Goal: Feedback & Contribution: Contribute content

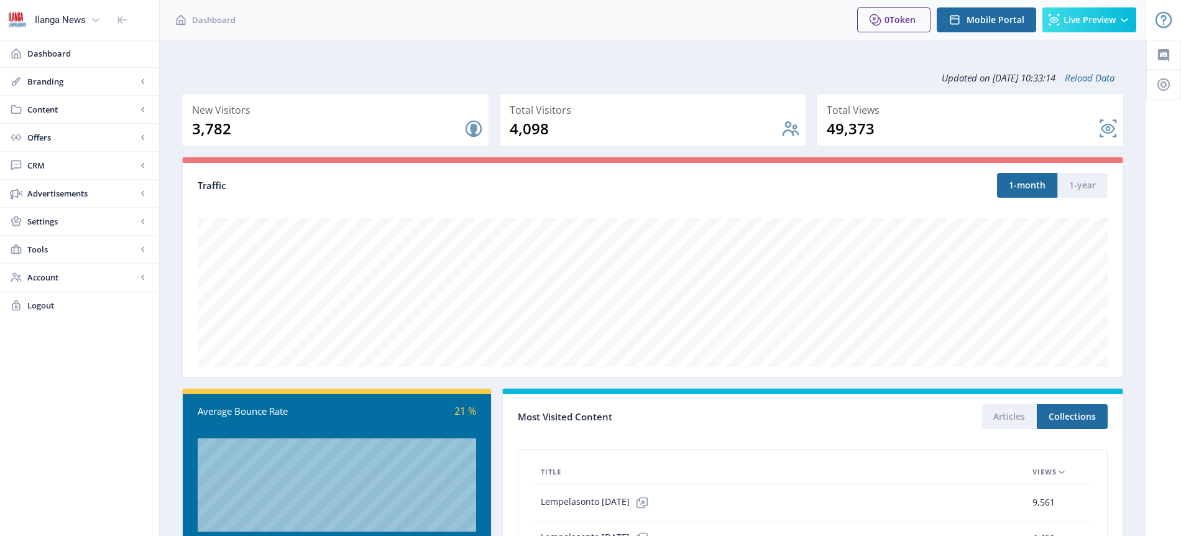
scroll to position [225, 0]
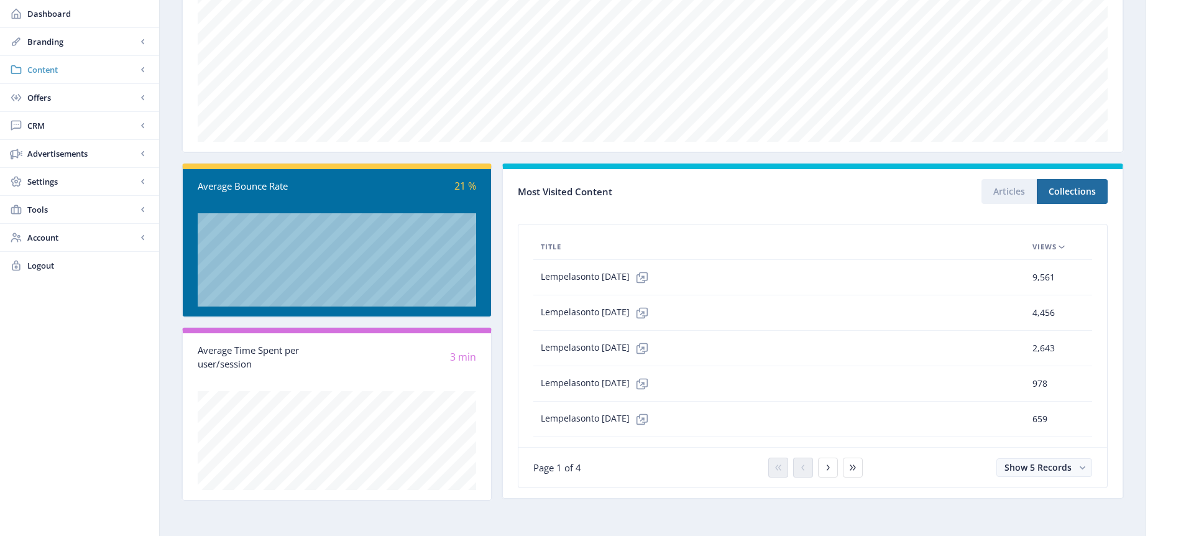
click at [49, 69] on span "Content" at bounding box center [81, 69] width 109 height 12
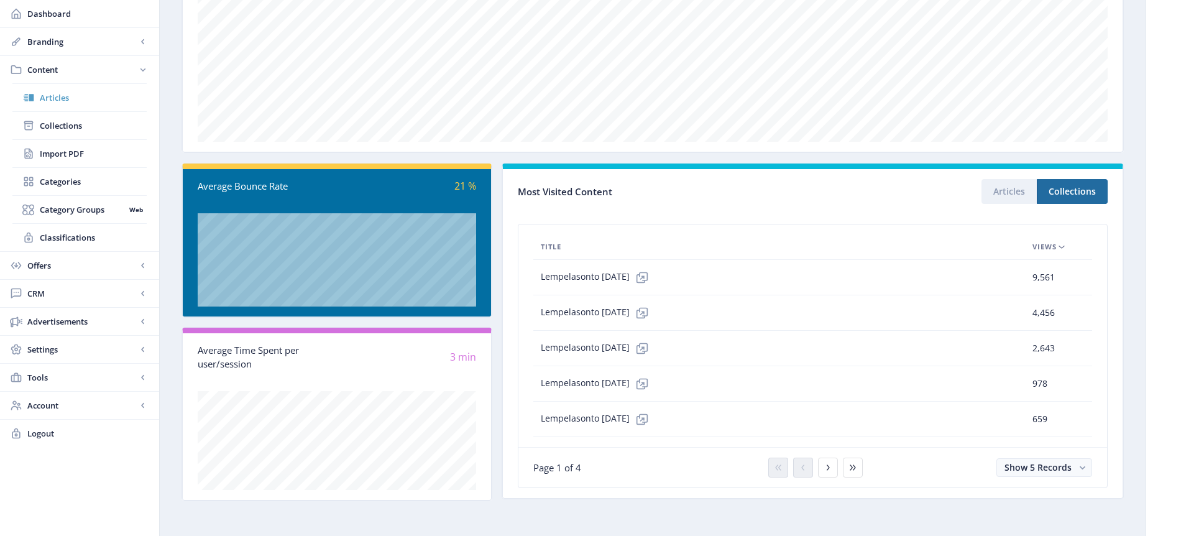
click at [66, 98] on span "Articles" at bounding box center [93, 97] width 107 height 12
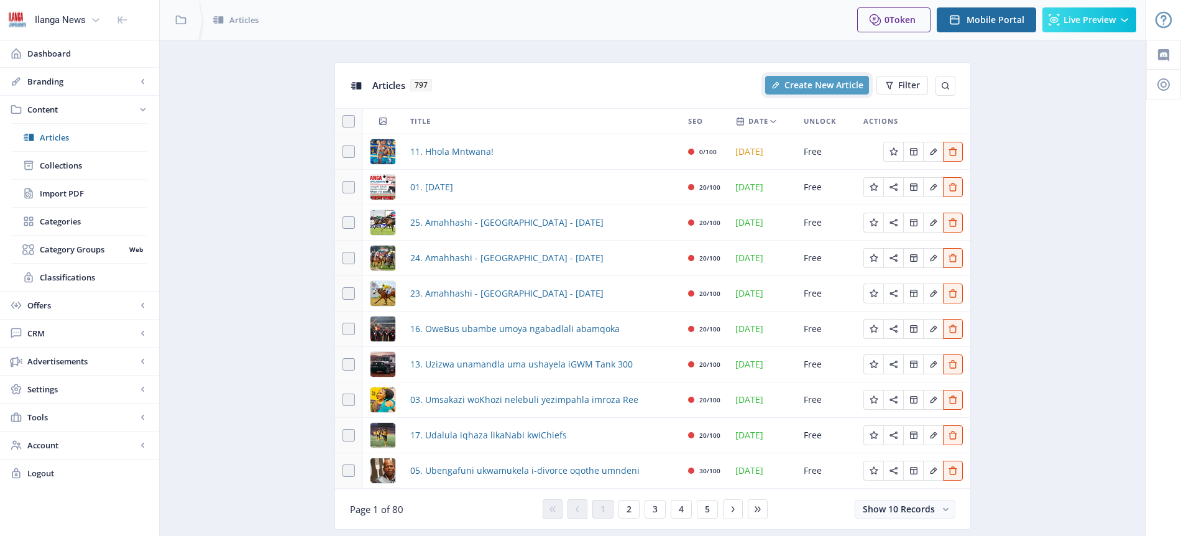
click at [818, 80] on span "Create New Article" at bounding box center [823, 85] width 79 height 10
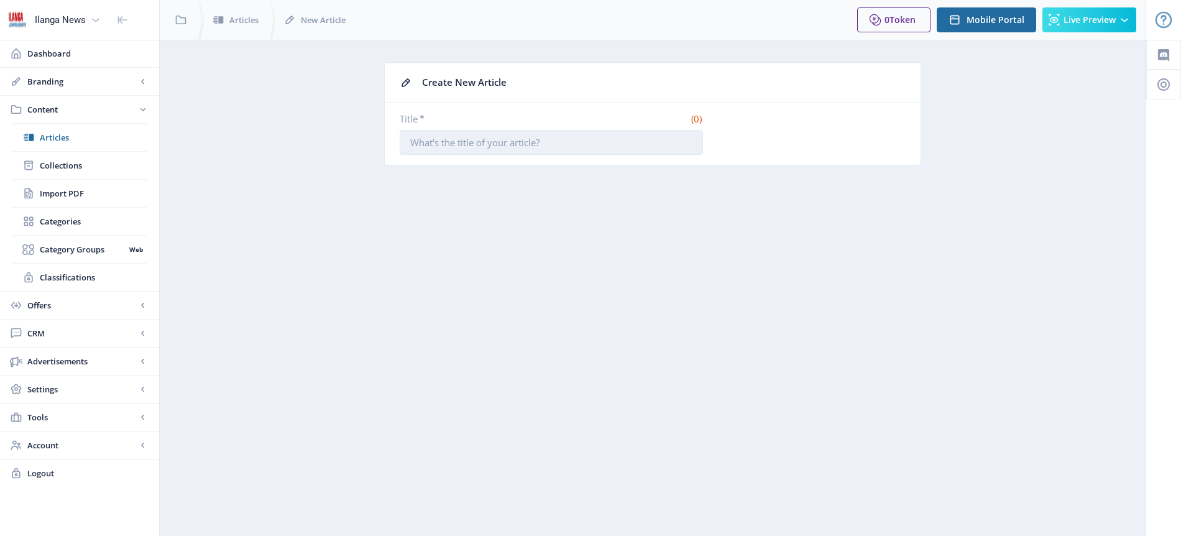
click at [454, 138] on input "Title *" at bounding box center [551, 142] width 303 height 25
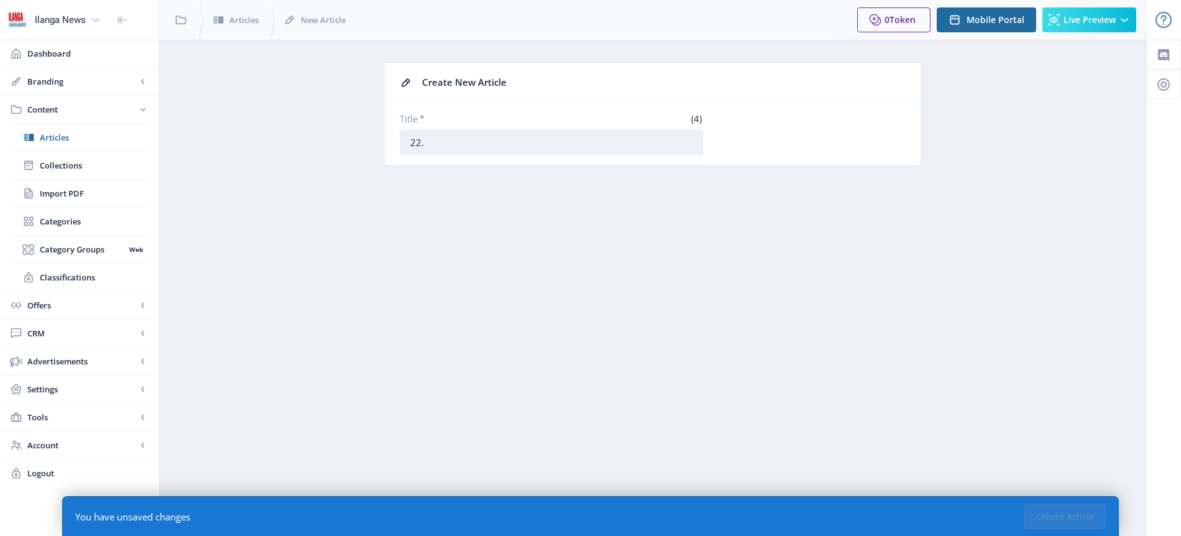
paste input "Ukhonjwa kwiMan United unozinti wePSG"
type input "22. Ukhonjwa kwiMan United unozinti wePSG"
click at [1069, 518] on button "Create Article" at bounding box center [1064, 516] width 81 height 25
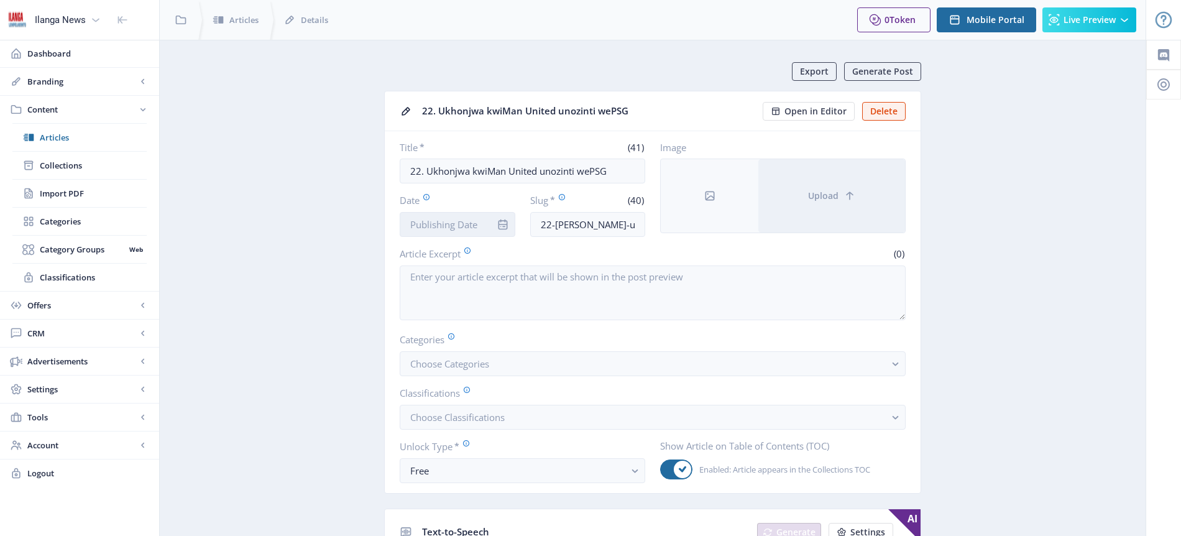
click at [459, 223] on input "Date" at bounding box center [458, 224] width 116 height 25
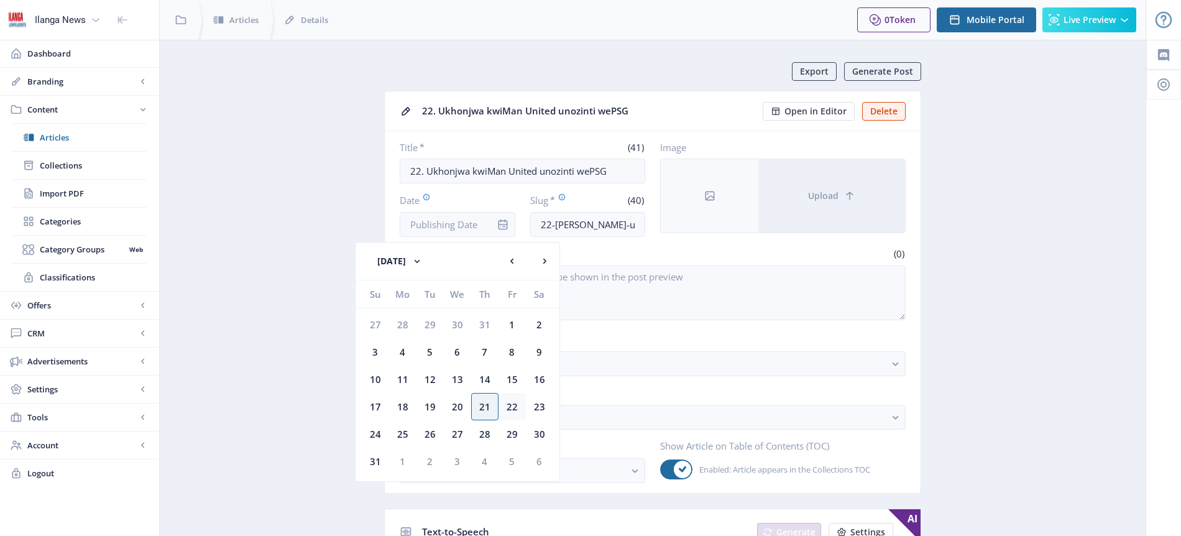
click at [511, 409] on div "22" at bounding box center [511, 406] width 27 height 27
type input "[DATE]"
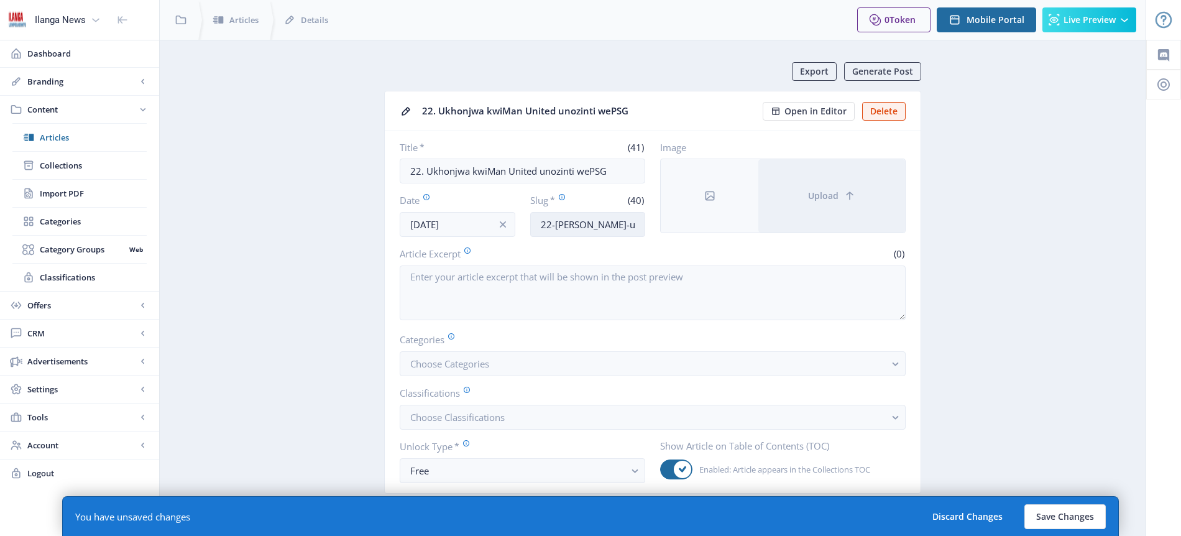
click at [600, 226] on input "22-[PERSON_NAME]-united-unozinti-wepsg" at bounding box center [588, 224] width 116 height 25
type input "[PERSON_NAME]"
click at [468, 367] on span "Choose Categories" at bounding box center [449, 363] width 79 height 12
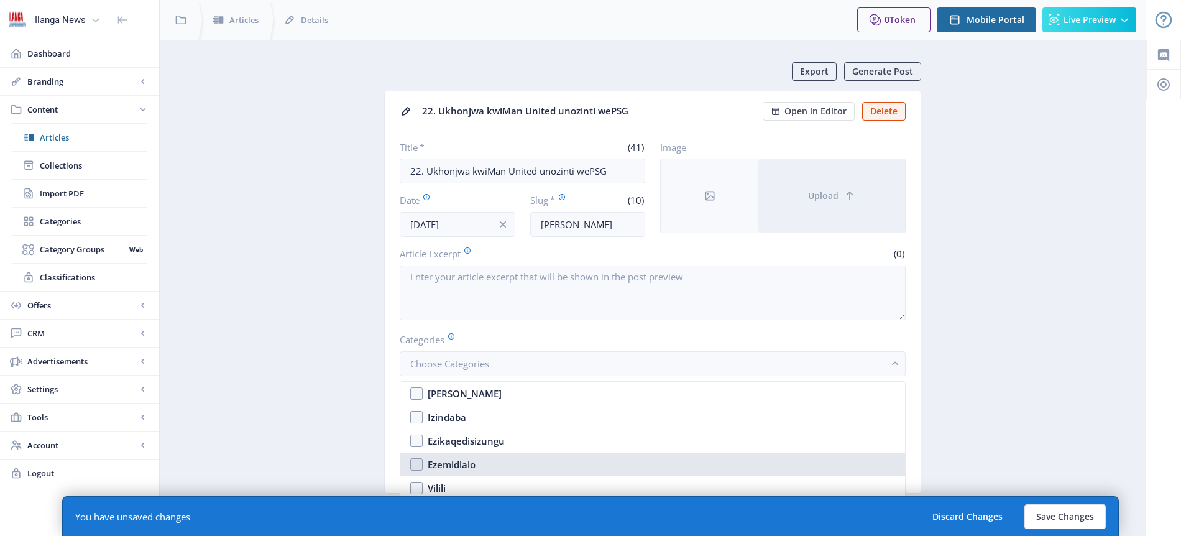
click at [465, 464] on div "Ezemidlalo" at bounding box center [451, 464] width 48 height 15
checkbox input "true"
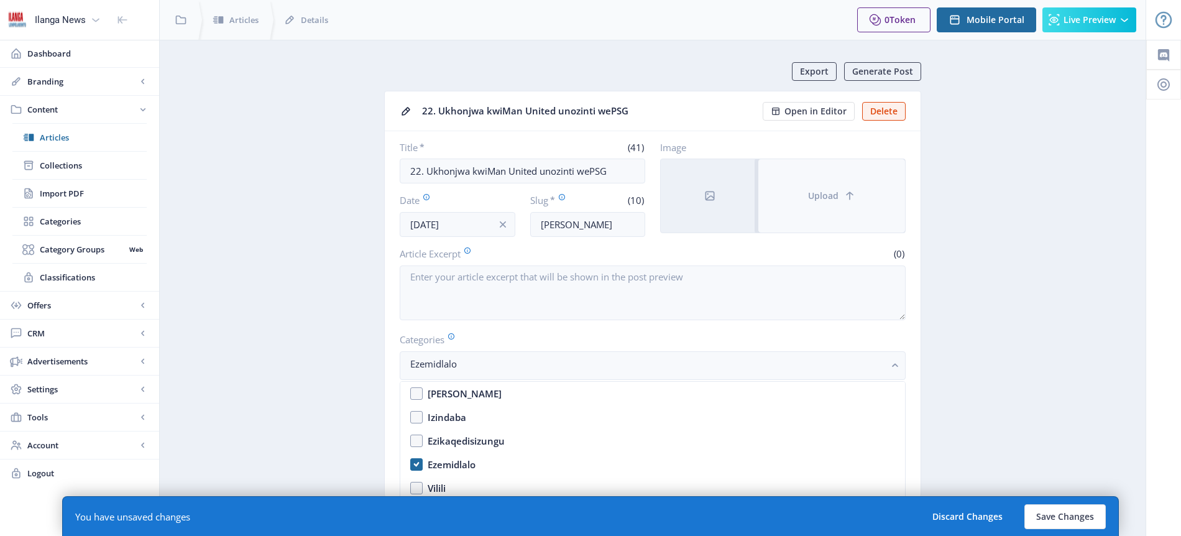
click at [822, 198] on span "Upload" at bounding box center [823, 196] width 30 height 10
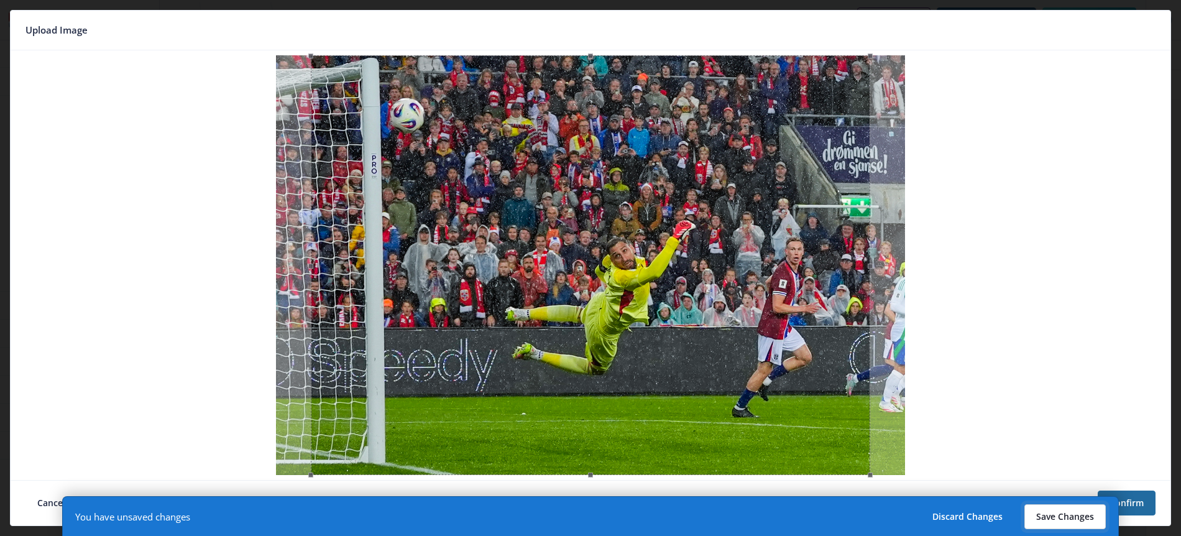
click at [1067, 516] on button "Save Changes" at bounding box center [1064, 516] width 81 height 25
type input "[PERSON_NAME]"
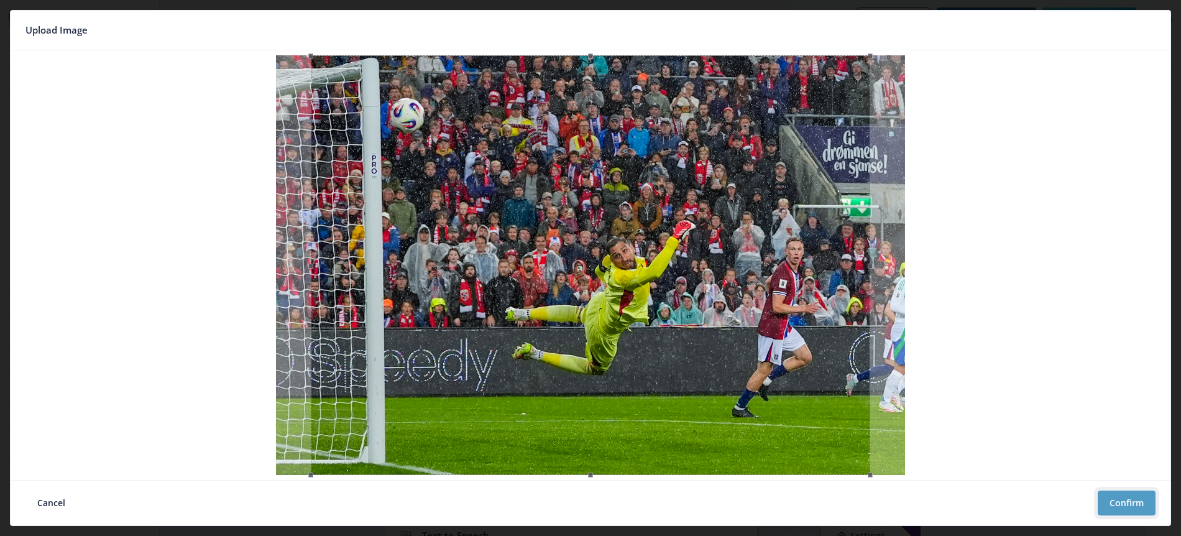
click at [1141, 505] on button "Confirm" at bounding box center [1126, 502] width 58 height 25
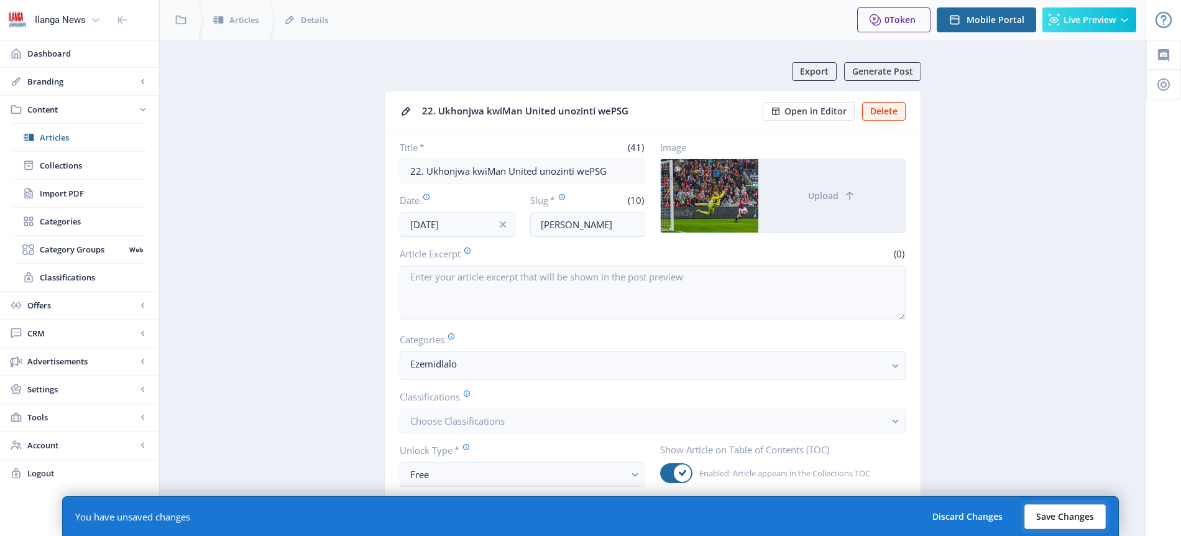
click at [1065, 517] on button "Save Changes" at bounding box center [1064, 516] width 81 height 25
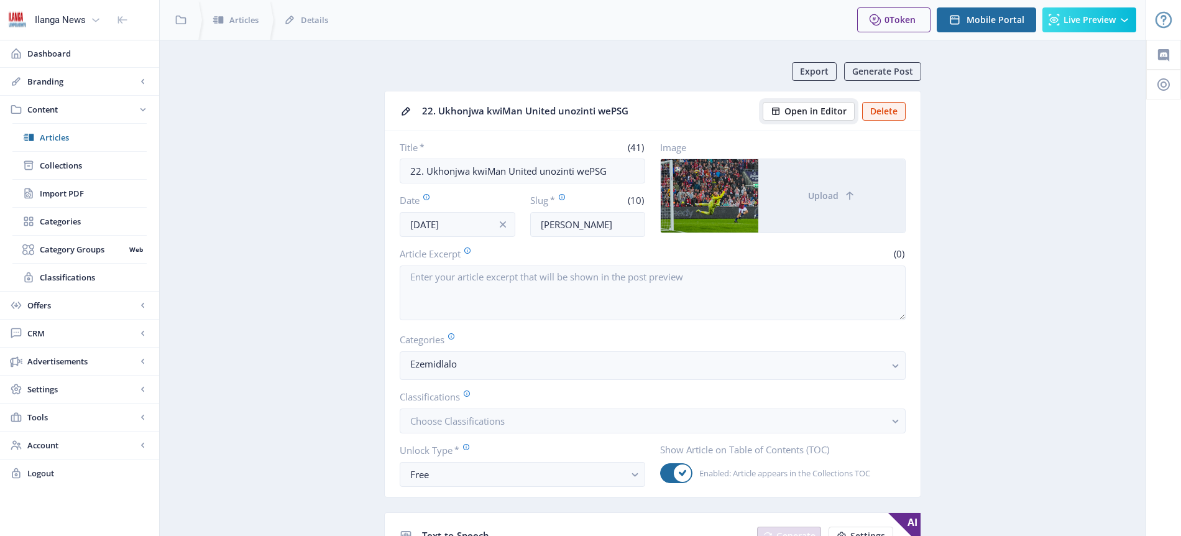
click at [820, 112] on span "Open in Editor" at bounding box center [815, 111] width 62 height 10
click at [67, 139] on span "Articles" at bounding box center [93, 137] width 107 height 12
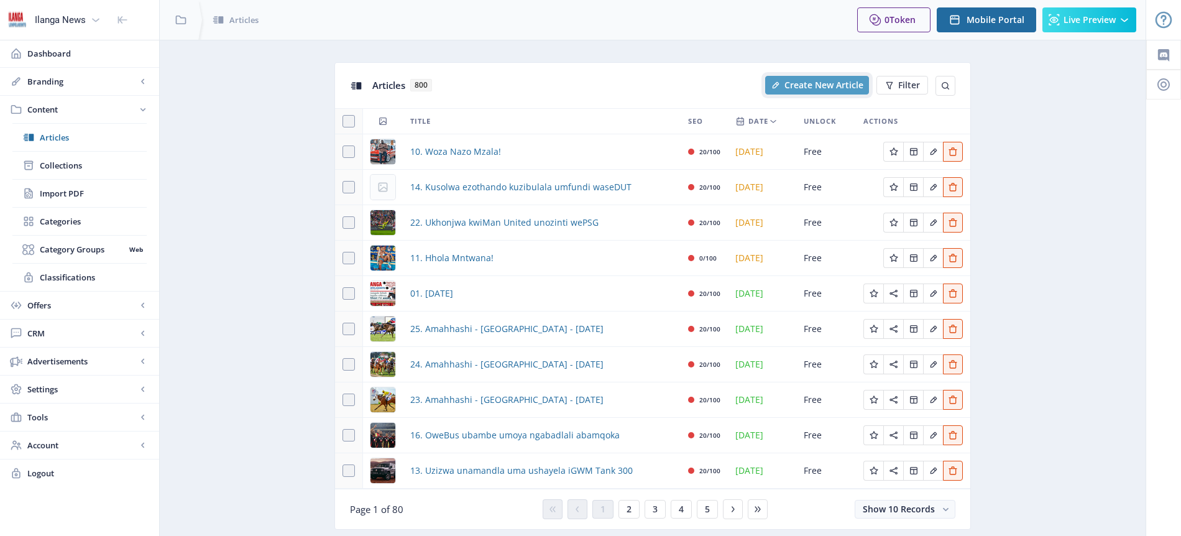
click at [818, 84] on span "Create New Article" at bounding box center [823, 85] width 79 height 10
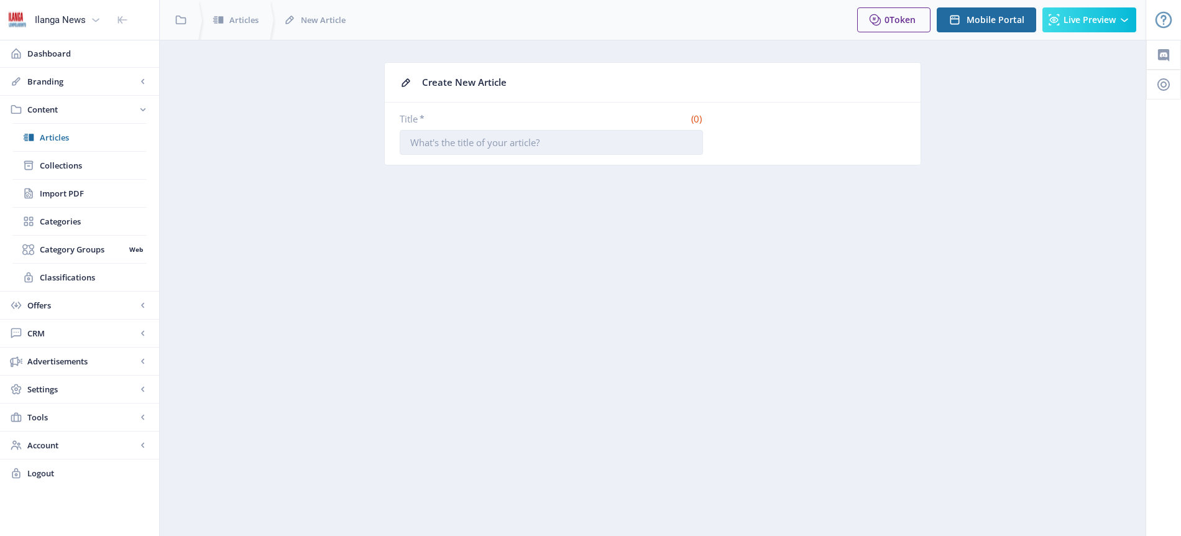
click at [493, 149] on input "Title *" at bounding box center [551, 142] width 303 height 25
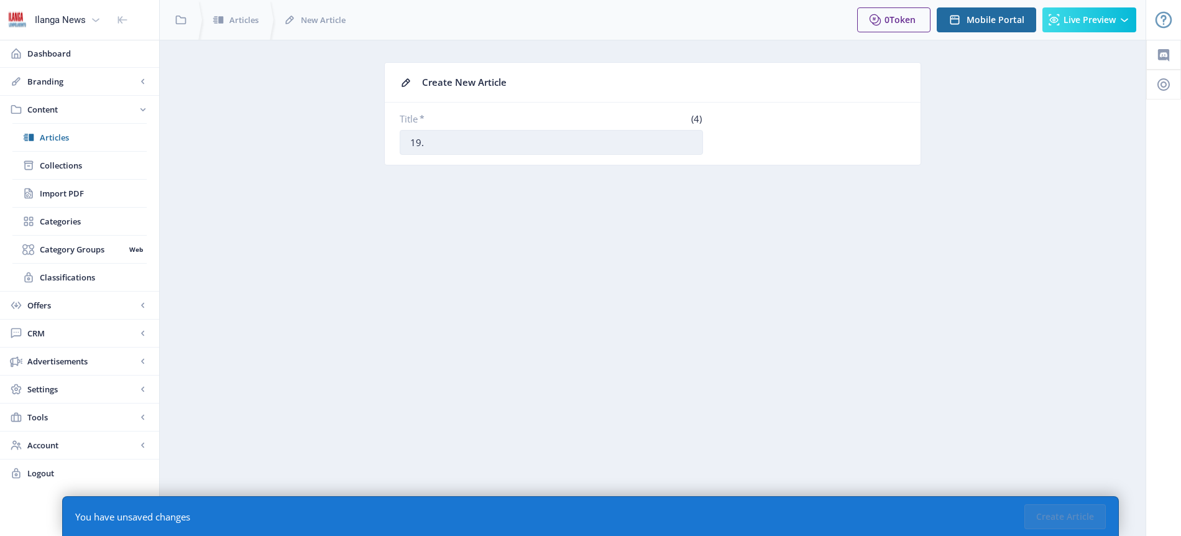
paste input "[PERSON_NAME] beChiefs"
type input "19. Kuvela okujabulisa abaqeqeshi beChiefs"
click at [1061, 515] on button "Create Article" at bounding box center [1064, 516] width 81 height 25
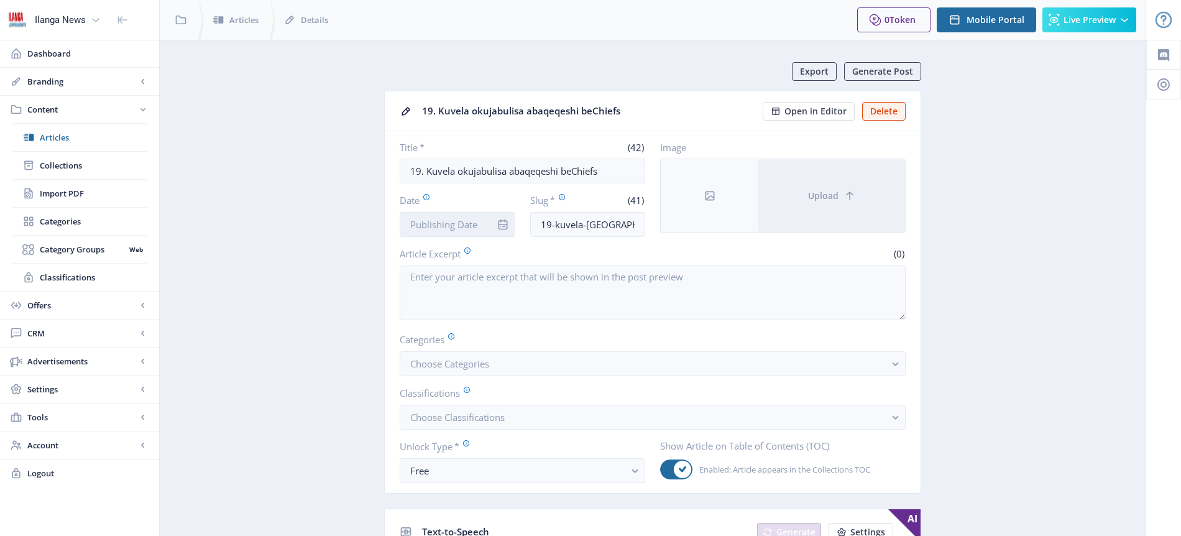
click at [441, 227] on input "Date" at bounding box center [458, 224] width 116 height 25
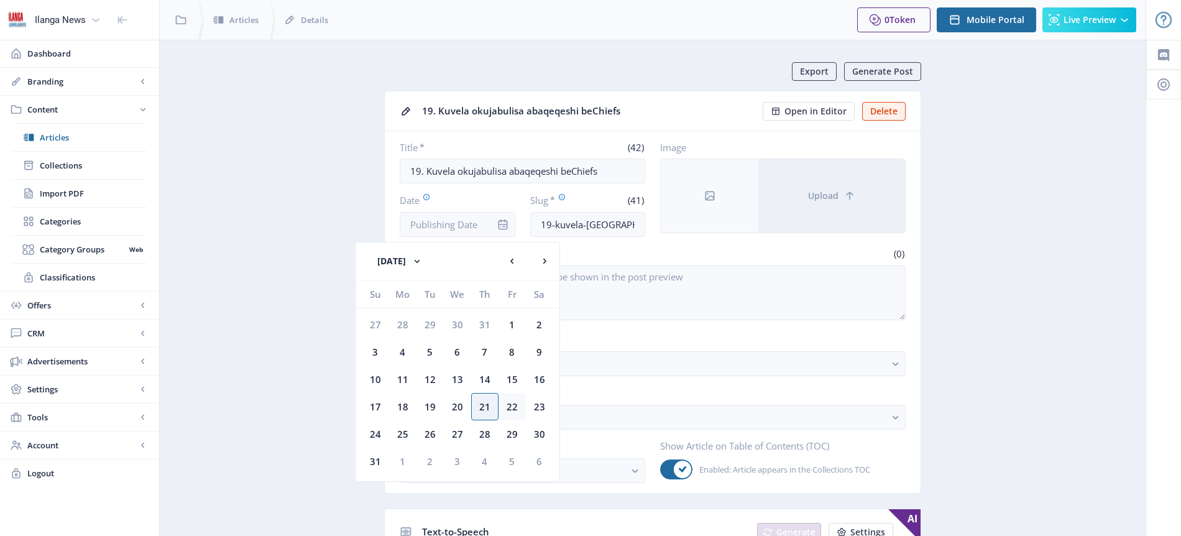
click at [512, 409] on div "22" at bounding box center [511, 406] width 27 height 27
type input "[DATE]"
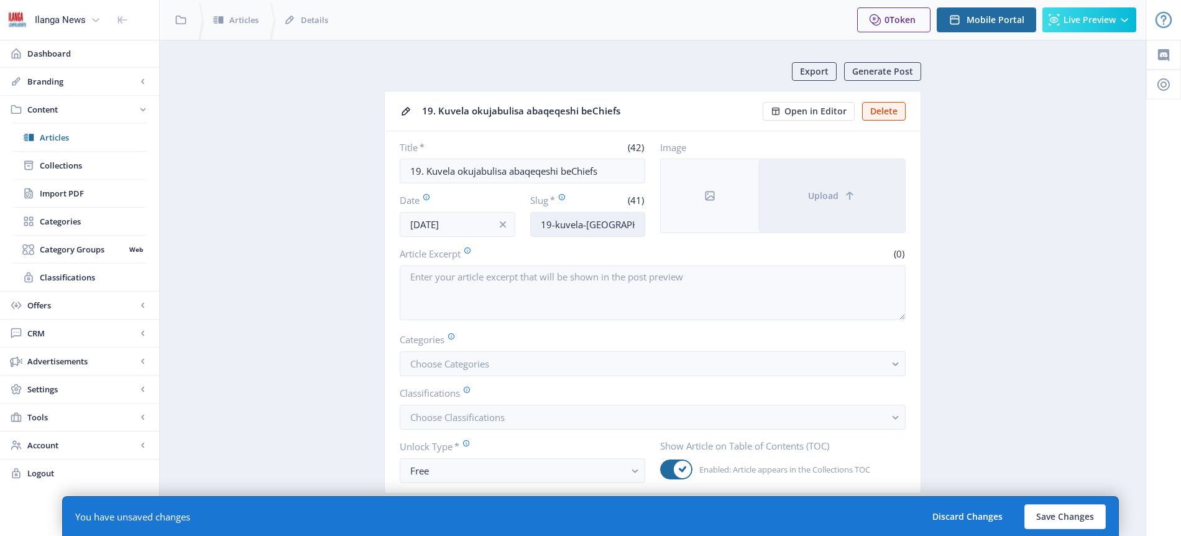
click at [600, 227] on input "19-kuvela-[GEOGRAPHIC_DATA]-abaqeqeshi-[GEOGRAPHIC_DATA]" at bounding box center [588, 224] width 116 height 25
type input "Chiefs-happy"
click at [500, 361] on button "Choose Categories" at bounding box center [653, 363] width 506 height 25
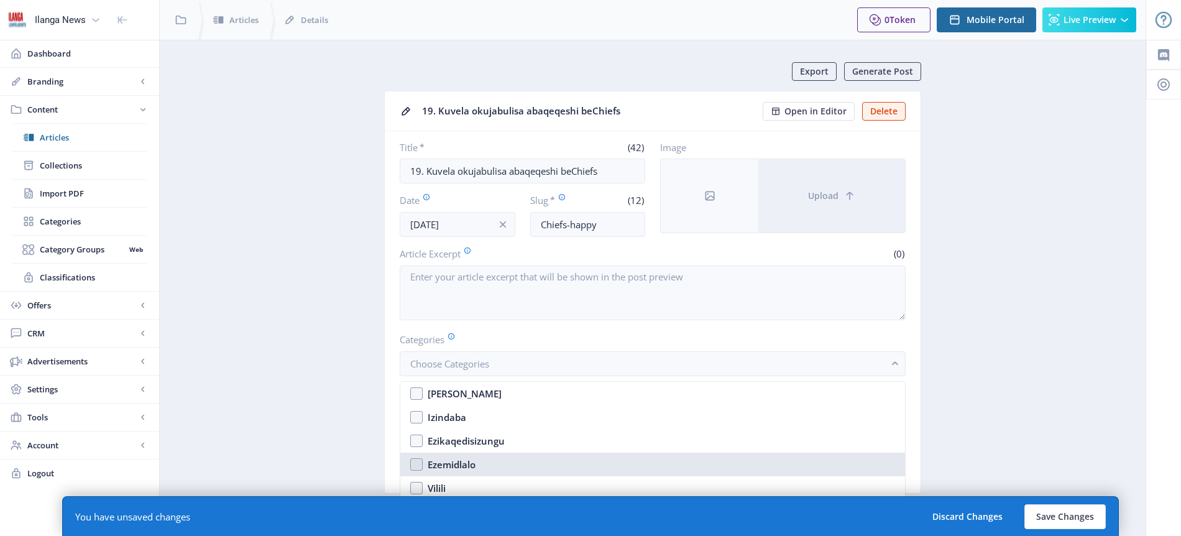
click at [464, 467] on div "Ezemidlalo" at bounding box center [451, 464] width 48 height 15
checkbox input "true"
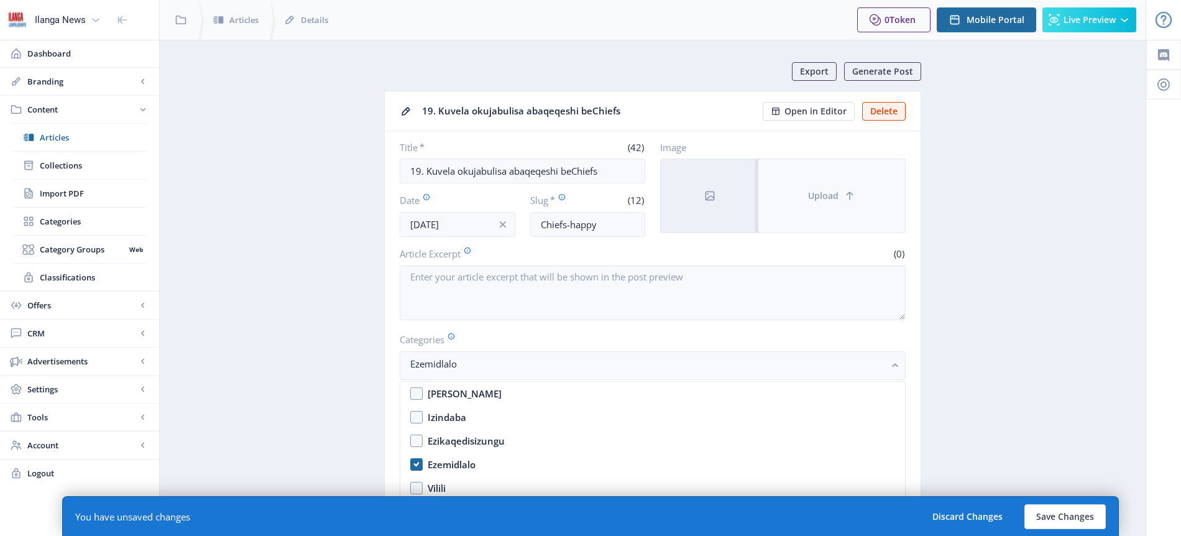
click at [839, 194] on button "Upload" at bounding box center [831, 195] width 147 height 73
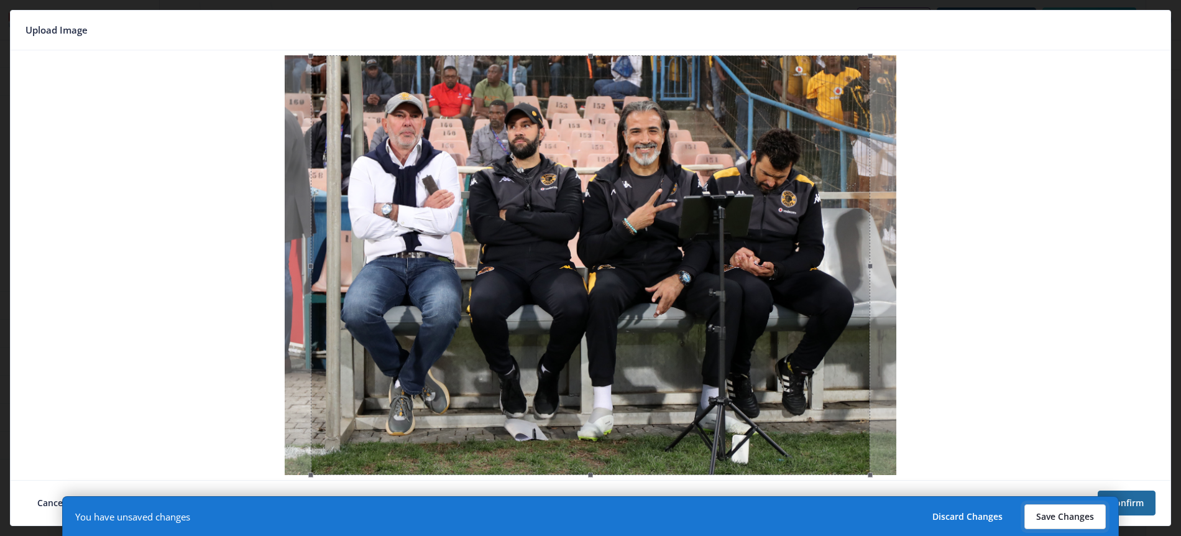
click at [1079, 516] on button "Save Changes" at bounding box center [1064, 516] width 81 height 25
type input "chiefs-happy"
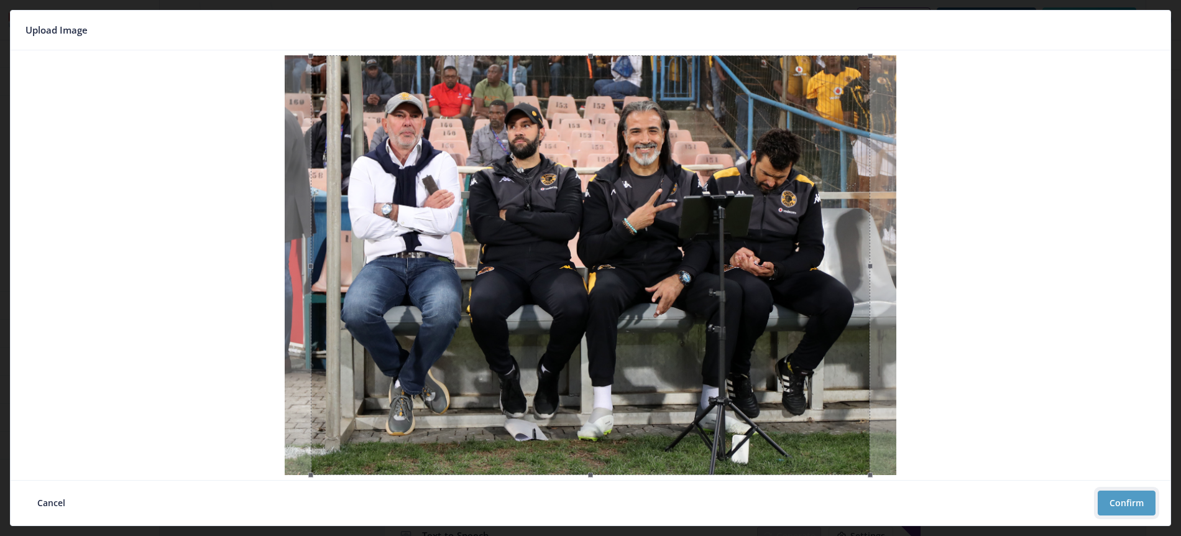
click at [1125, 501] on button "Confirm" at bounding box center [1126, 502] width 58 height 25
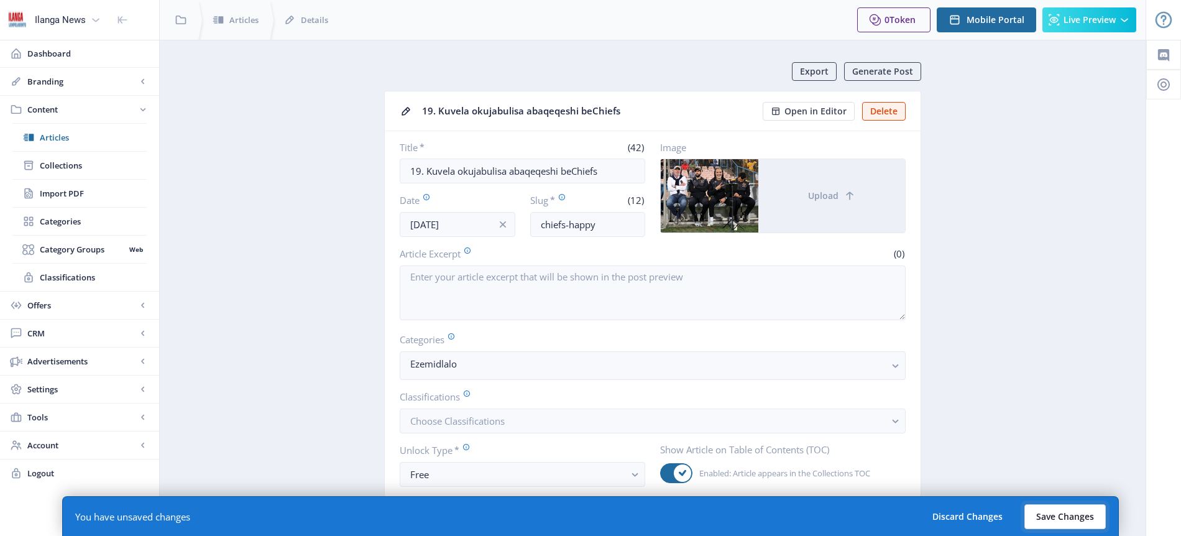
click at [1076, 516] on button "Save Changes" at bounding box center [1064, 516] width 81 height 25
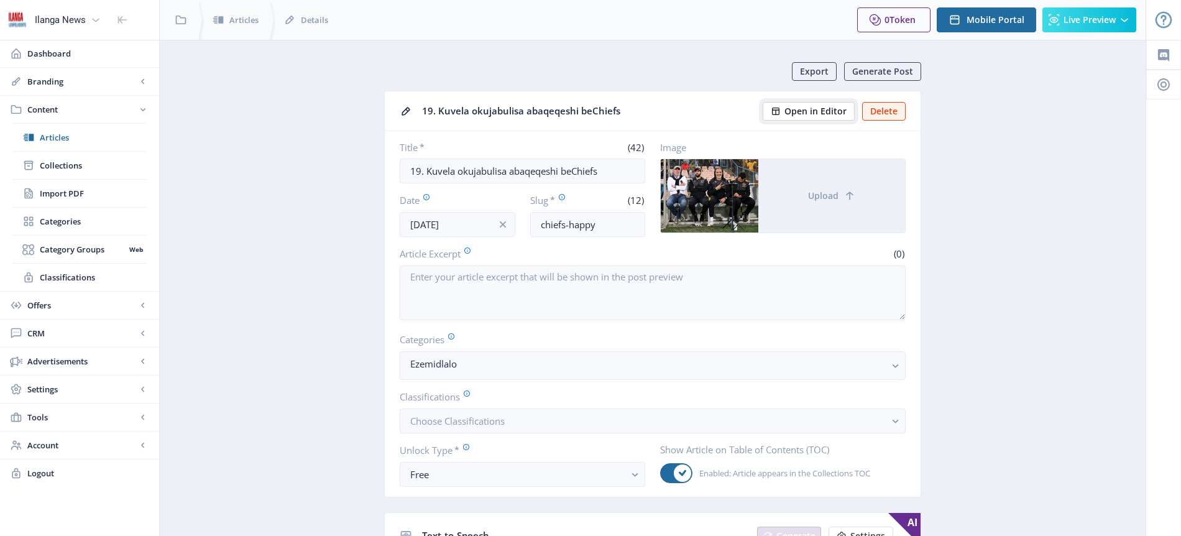
click at [833, 111] on span "Open in Editor" at bounding box center [815, 111] width 62 height 10
click at [60, 139] on span "Articles" at bounding box center [93, 137] width 107 height 12
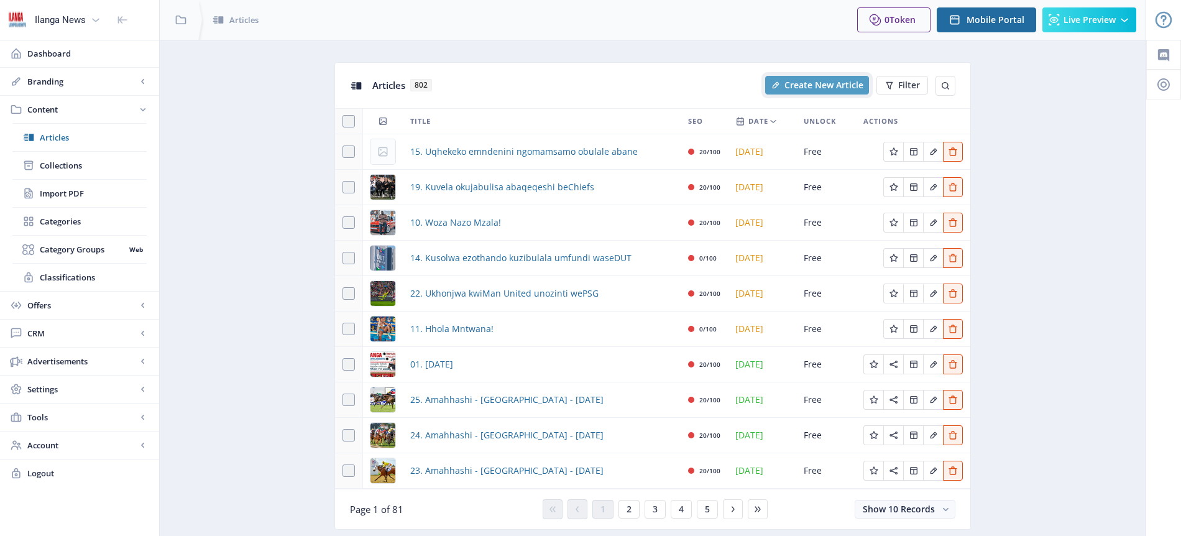
click at [824, 81] on span "Create New Article" at bounding box center [823, 85] width 79 height 10
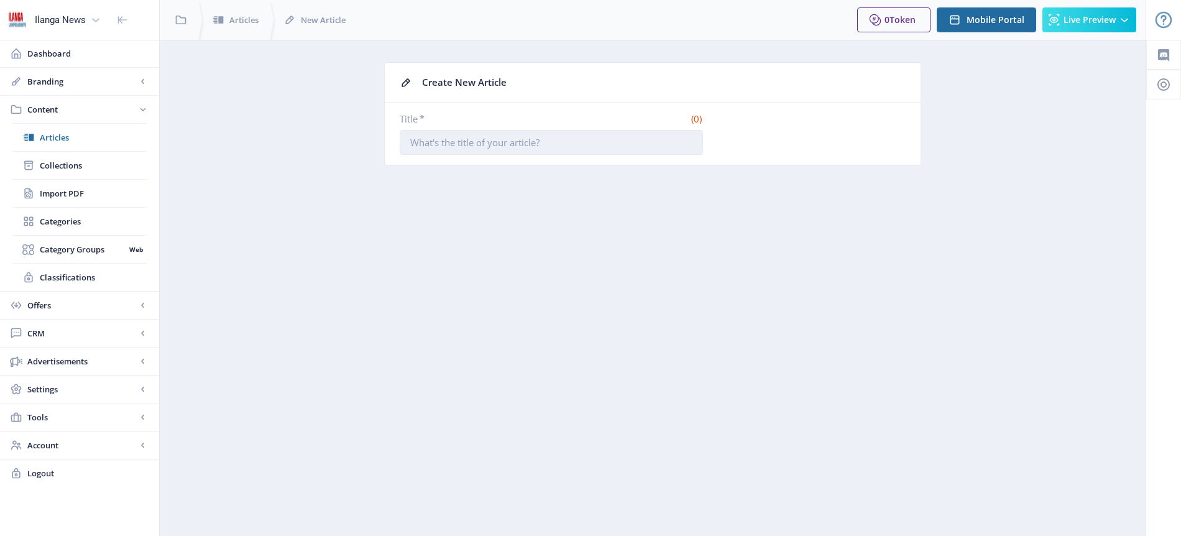
click at [422, 147] on input "Title *" at bounding box center [551, 142] width 303 height 25
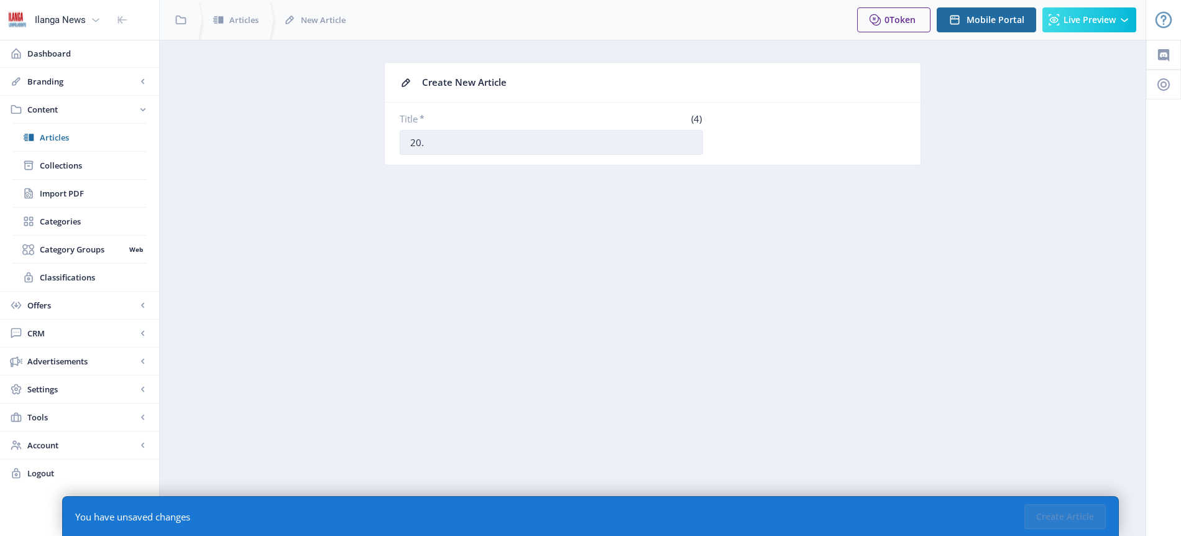
paste input "ULarsen [PERSON_NAME] abadlali abanesipiliyoni kwiVenda FC"
type input "20. ULarsen [PERSON_NAME] abadlali abanesipiliyoni kwiVenda FC"
click at [1072, 524] on button "Create Article" at bounding box center [1064, 516] width 81 height 25
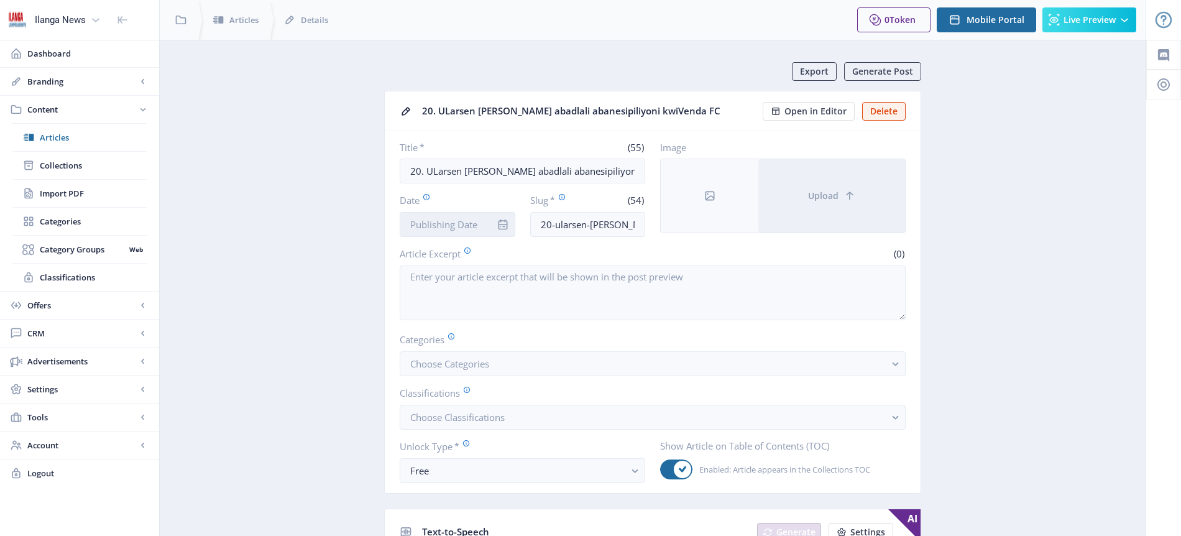
click at [451, 226] on input "Date" at bounding box center [458, 224] width 116 height 25
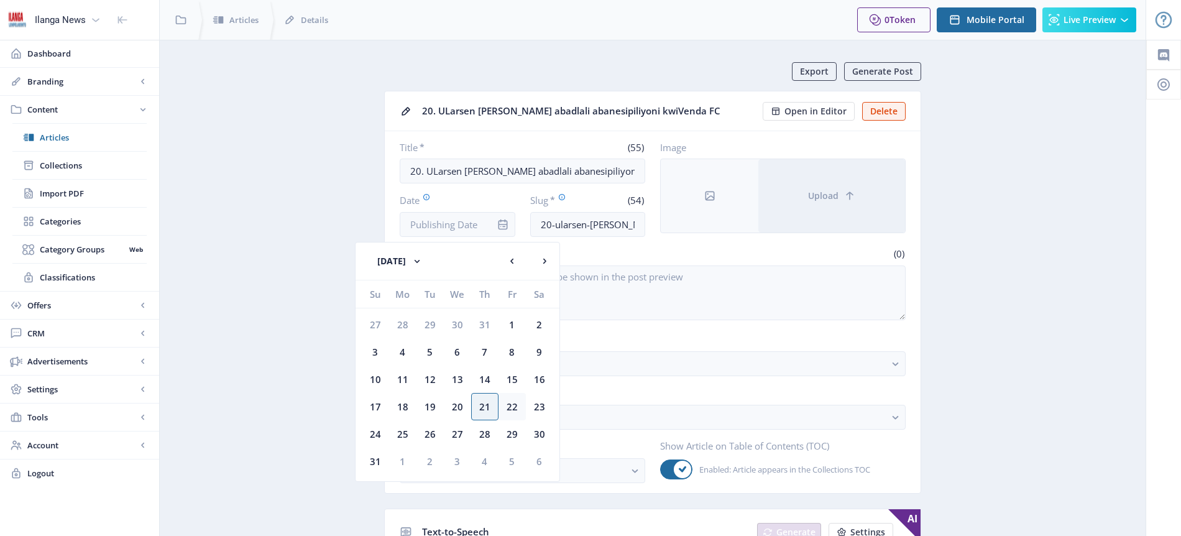
click at [510, 409] on div "22" at bounding box center [511, 406] width 27 height 27
type input "[DATE]"
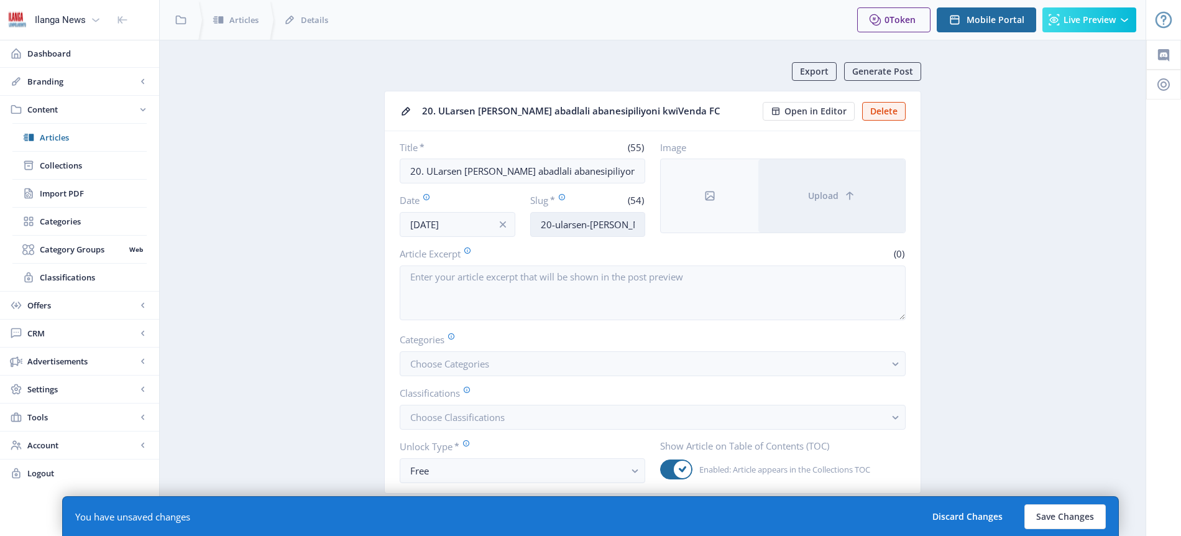
click at [607, 218] on input "20-ularsen-[PERSON_NAME]-abadlali-abanesipiliyoni-kwivenda-fc" at bounding box center [588, 224] width 116 height 25
type input "[PERSON_NAME]-experience"
click at [471, 362] on span "Choose Categories" at bounding box center [449, 363] width 79 height 12
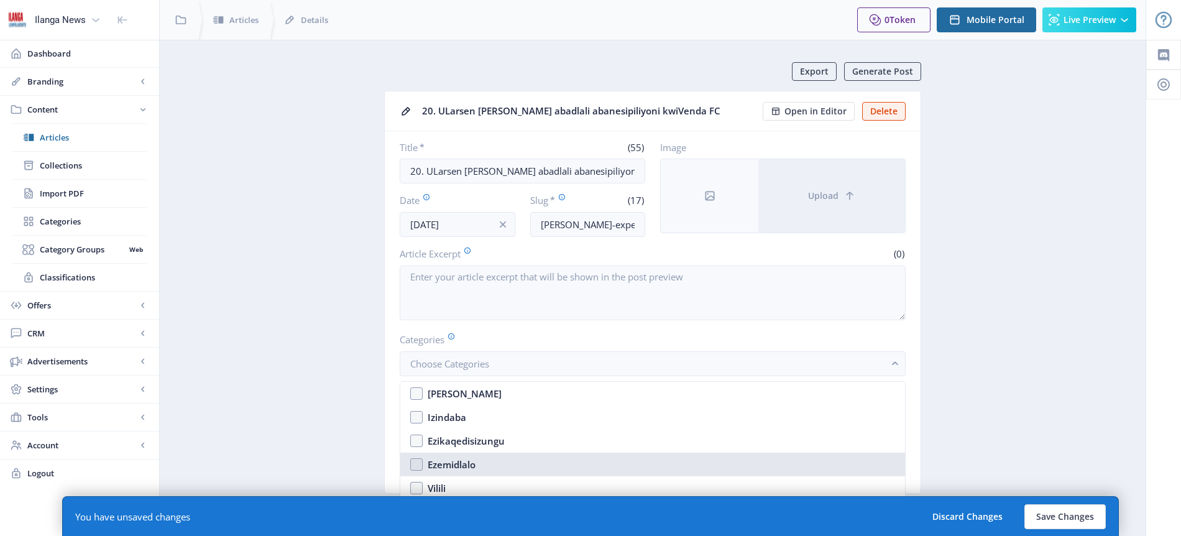
click at [468, 464] on div "Ezemidlalo" at bounding box center [451, 464] width 48 height 15
checkbox input "true"
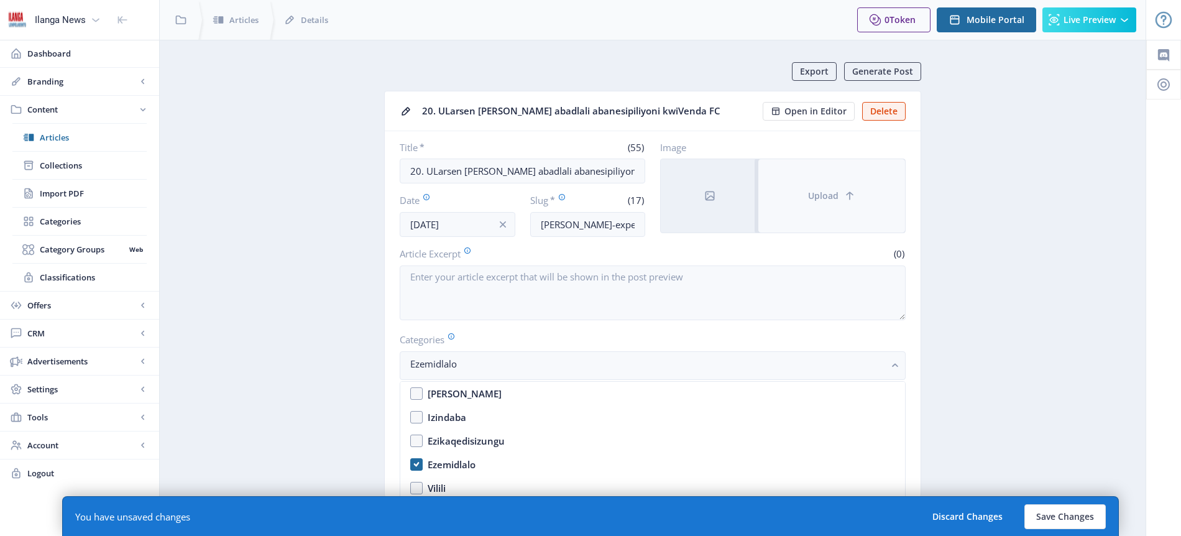
click at [832, 194] on span "Upload" at bounding box center [823, 196] width 30 height 10
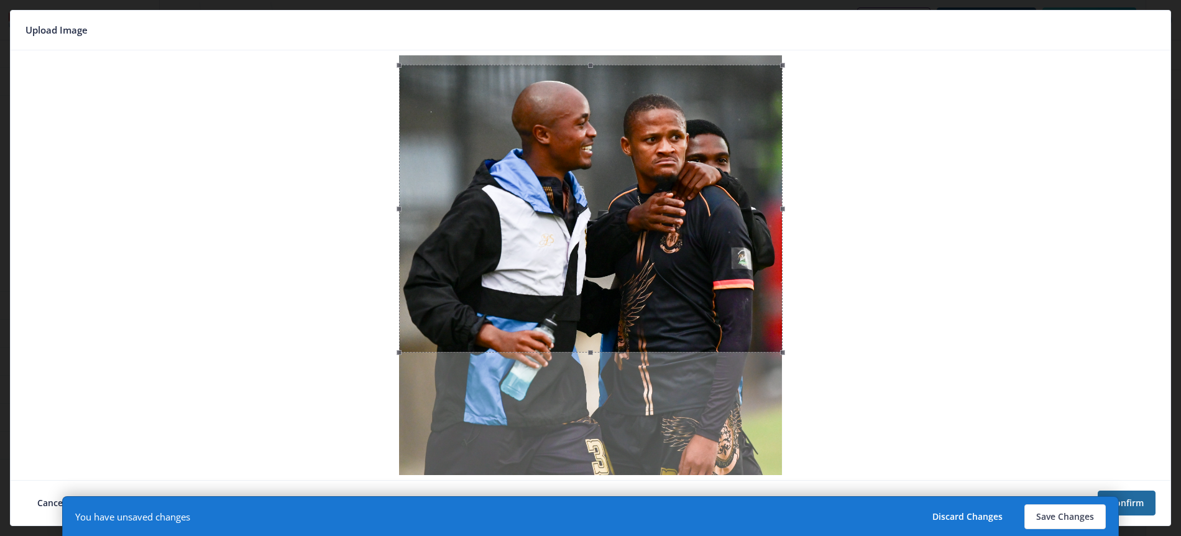
drag, startPoint x: 674, startPoint y: 178, endPoint x: 675, endPoint y: 187, distance: 9.3
click at [675, 187] on div at bounding box center [590, 209] width 383 height 288
click at [1075, 517] on button "Save Changes" at bounding box center [1064, 516] width 81 height 25
type input "[PERSON_NAME]-experience"
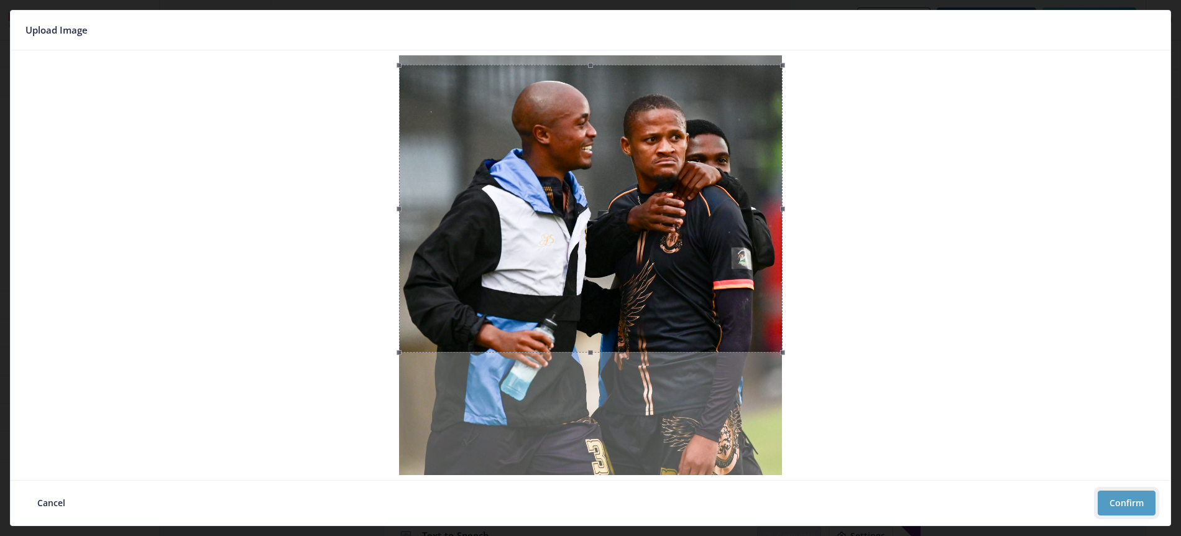
click at [1120, 500] on button "Confirm" at bounding box center [1126, 502] width 58 height 25
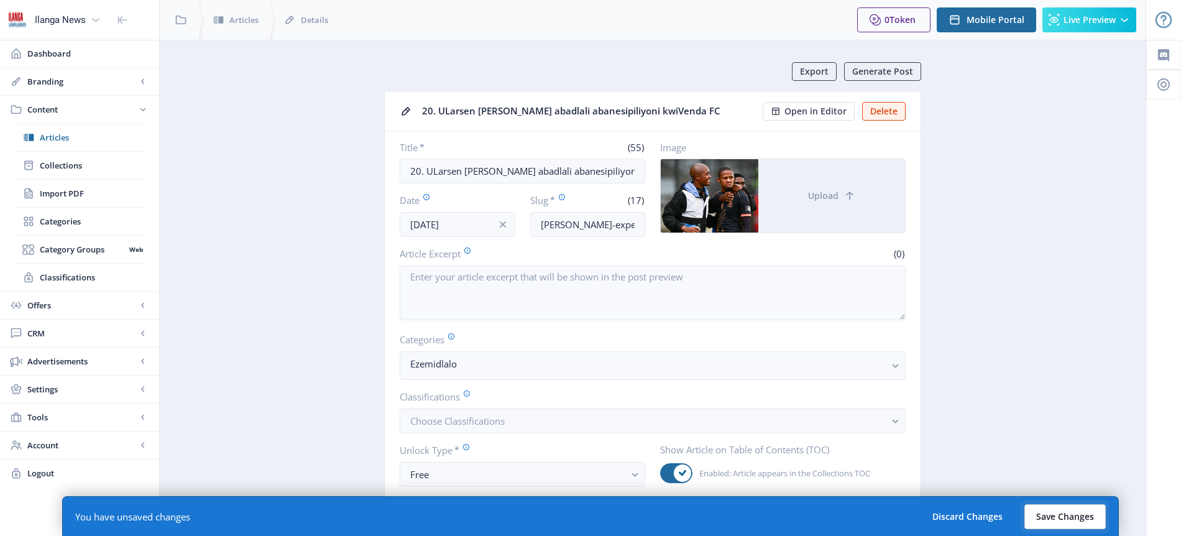
click at [1063, 518] on button "Save Changes" at bounding box center [1064, 516] width 81 height 25
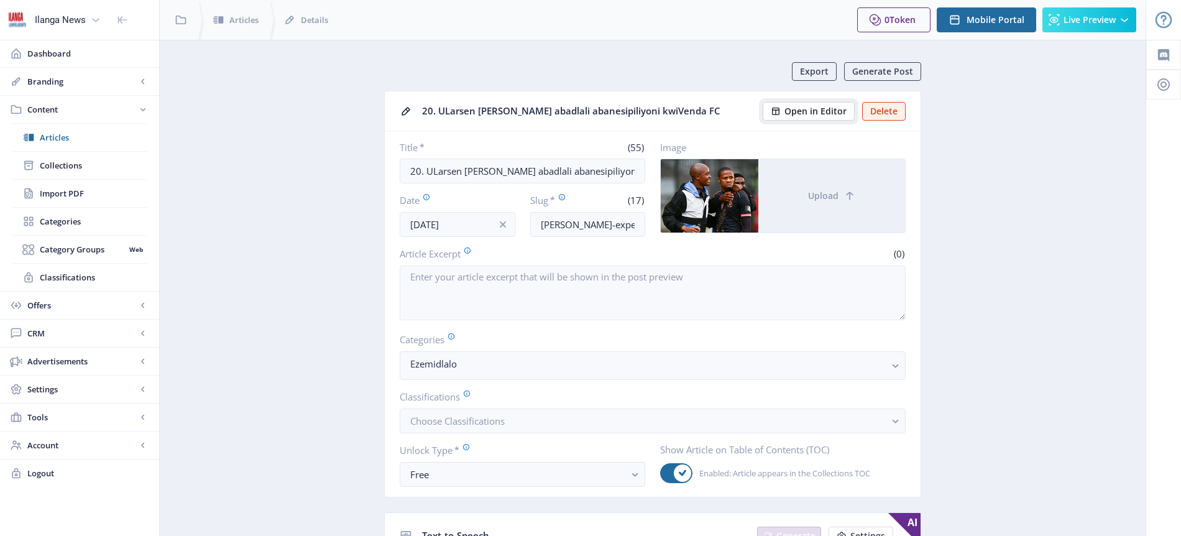
click at [823, 109] on span "Open in Editor" at bounding box center [815, 111] width 62 height 10
